Goal: Transaction & Acquisition: Purchase product/service

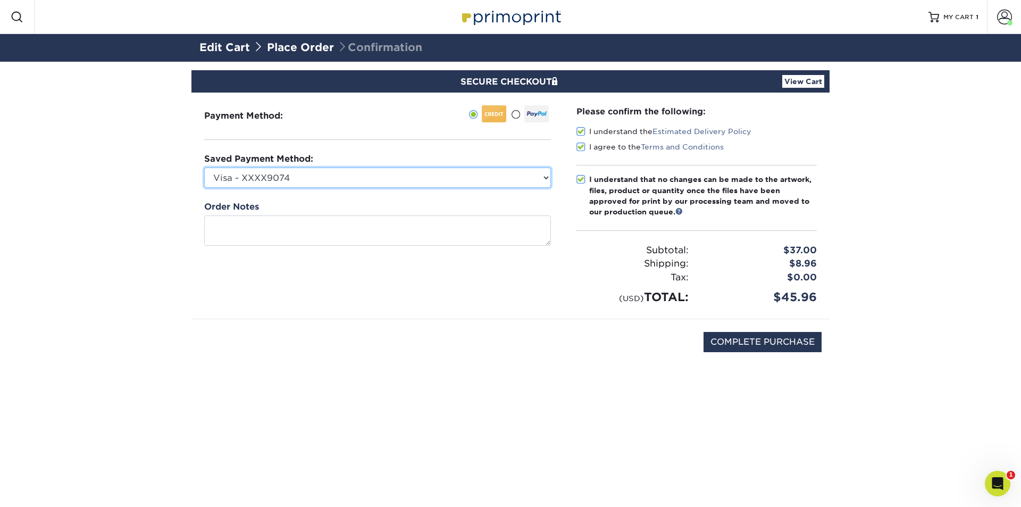
click at [372, 178] on select "Visa - XXXX9074 Visa - XXXX1866 Visa - XXXX8054 Visa - XXXX5551 Visa - XXXX3788…" at bounding box center [377, 178] width 347 height 20
select select
click at [204, 168] on select "Visa - XXXX9074 Visa - XXXX1866 Visa - XXXX8054 Visa - XXXX5551 Visa - XXXX3788…" at bounding box center [377, 178] width 347 height 20
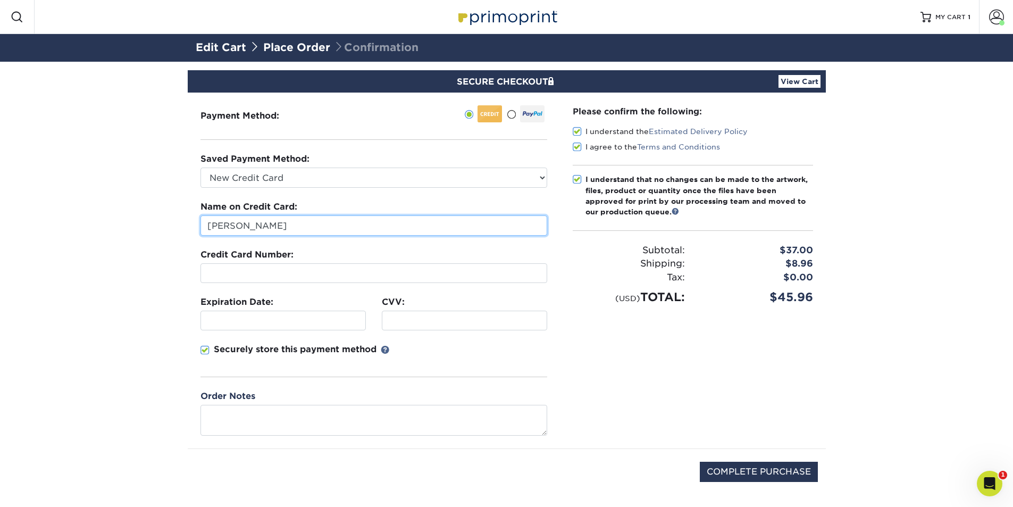
drag, startPoint x: 302, startPoint y: 220, endPoint x: 78, endPoint y: 217, distance: 224.0
click at [78, 217] on section "SECURE CHECKOUT View Cart Payment Method: Saved Payment Method:" at bounding box center [506, 297] width 1013 height 470
type input "[PERSON_NAME]"
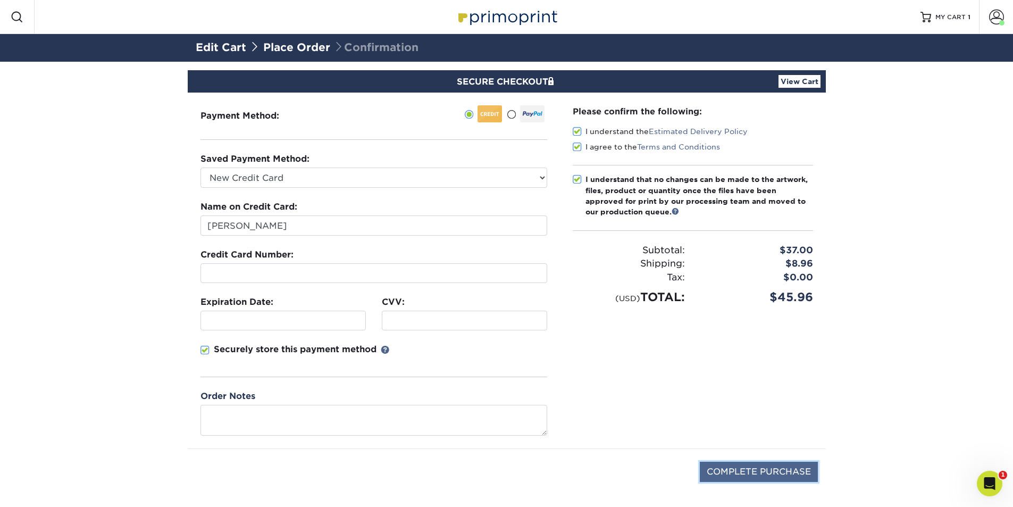
click at [734, 467] on input "COMPLETE PURCHASE" at bounding box center [759, 472] width 118 height 20
type input "PROCESSING, PLEASE WAIT..."
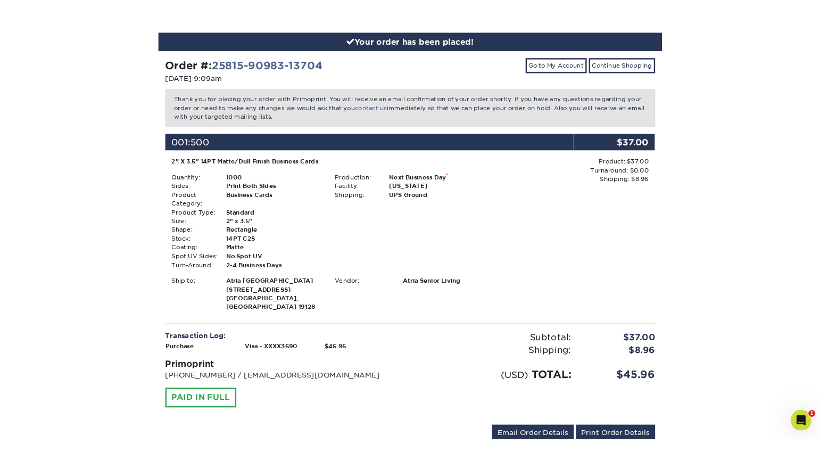
scroll to position [112, 0]
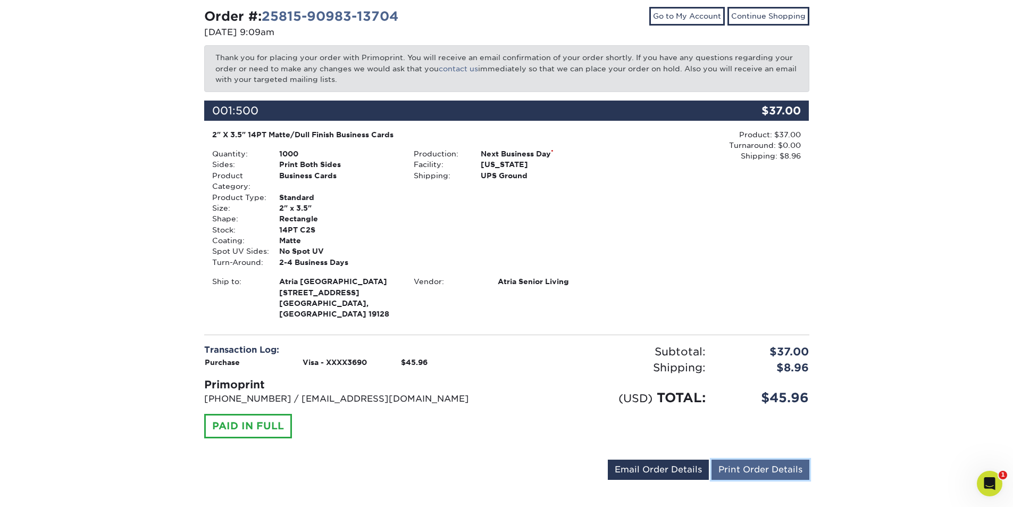
click at [758, 460] on link "Print Order Details" at bounding box center [761, 470] width 98 height 20
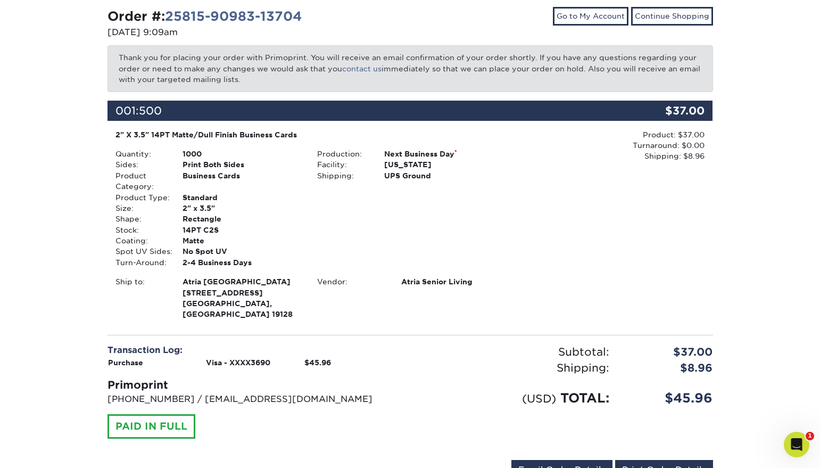
click at [795, 446] on icon "Open Intercom Messenger" at bounding box center [796, 444] width 7 height 9
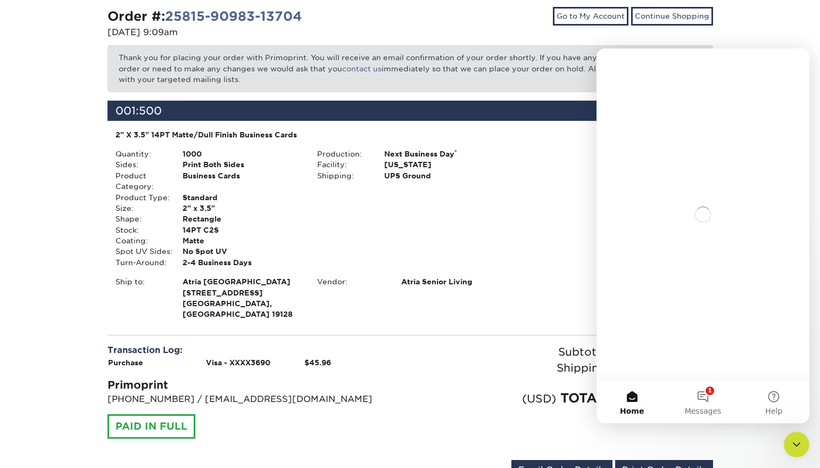
scroll to position [0, 0]
